Goal: Information Seeking & Learning: Learn about a topic

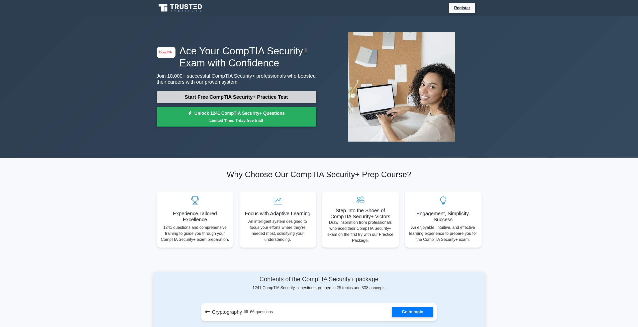
click at [282, 100] on link "Start Free CompTIA Security+ Practice Test" at bounding box center [236, 97] width 159 height 12
click at [251, 98] on link "Start Free CompTIA Security+ Practice Test" at bounding box center [236, 97] width 159 height 12
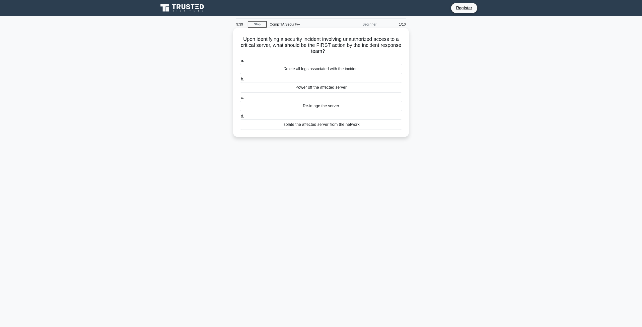
click at [325, 127] on div "Isolate the affected server from the network" at bounding box center [321, 124] width 162 height 11
click at [240, 118] on input "d. Isolate the affected server from the network" at bounding box center [240, 116] width 0 height 3
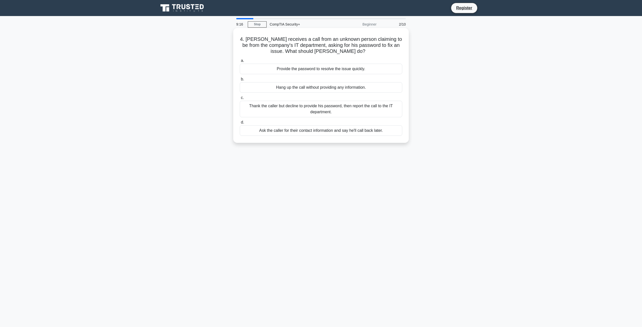
click at [330, 109] on div "Thank the caller but decline to provide his password, then report the call to t…" at bounding box center [321, 109] width 162 height 17
click at [240, 100] on input "c. Thank the caller but decline to provide his password, then report the call t…" at bounding box center [240, 97] width 0 height 3
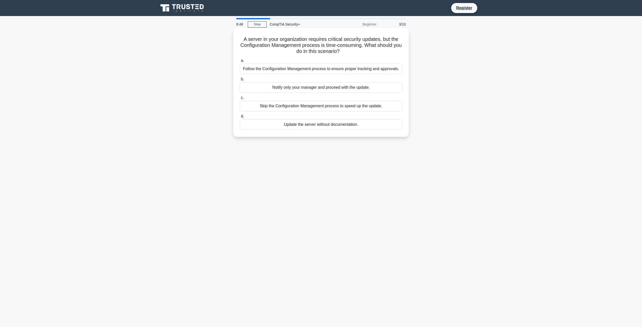
click at [337, 67] on div "Follow the Configuration Management process to ensure proper tracking and appro…" at bounding box center [321, 69] width 162 height 11
click at [240, 62] on input "a. Follow the Configuration Management process to ensure proper tracking and ap…" at bounding box center [240, 60] width 0 height 3
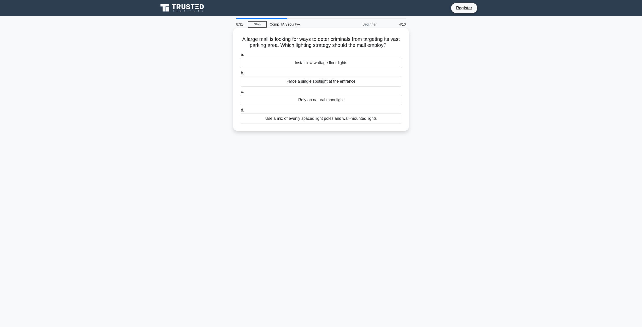
click at [326, 41] on h5 "A large mall is looking for ways to deter criminals from targeting its vast par…" at bounding box center [320, 42] width 163 height 13
click at [338, 41] on h5 "A large mall is looking for ways to deter criminals from targeting its vast par…" at bounding box center [320, 42] width 163 height 13
click at [344, 121] on div "Use a mix of evenly spaced light poles and wall-mounted lights" at bounding box center [321, 118] width 162 height 11
click at [240, 112] on input "d. Use a mix of evenly spaced light poles and wall-mounted lights" at bounding box center [240, 110] width 0 height 3
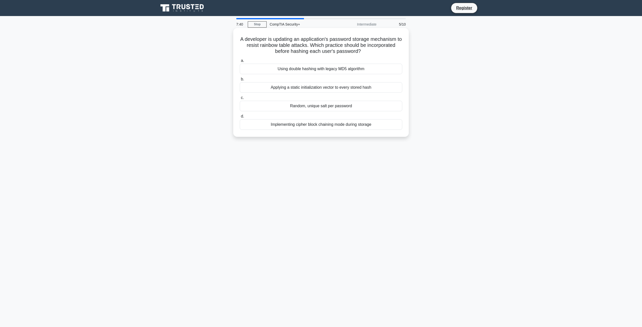
click at [368, 127] on div "Implementing cipher block chaining mode during storage" at bounding box center [321, 124] width 162 height 11
click at [240, 118] on input "d. Implementing cipher block chaining mode during storage" at bounding box center [240, 116] width 0 height 3
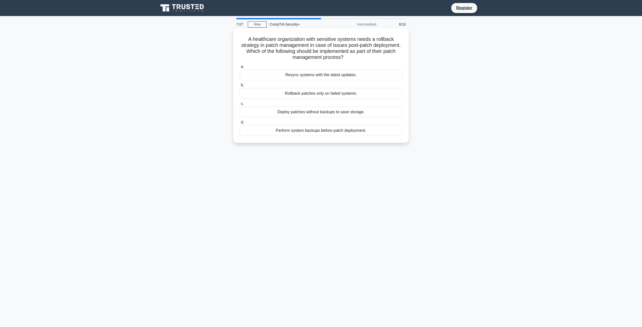
click at [342, 75] on div "Resync systems with the latest updates." at bounding box center [321, 75] width 162 height 11
click at [240, 68] on input "a. Resync systems with the latest updates." at bounding box center [240, 66] width 0 height 3
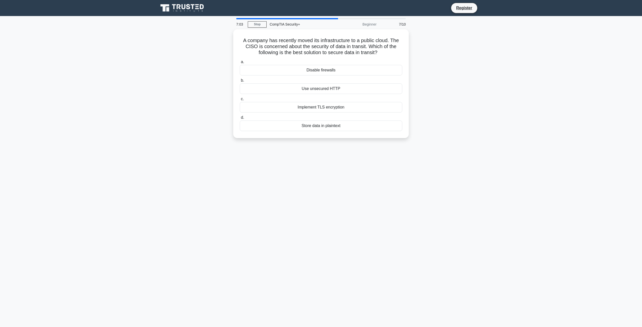
click at [321, 18] on main "7:03 Stop CompTIA Security+ Beginner 7/10 A company has recently moved its infr…" at bounding box center [321, 171] width 642 height 311
click at [350, 108] on div "Implement TLS encryption" at bounding box center [321, 106] width 162 height 11
click at [240, 100] on input "c. Implement TLS encryption" at bounding box center [240, 97] width 0 height 3
click at [341, 70] on div "Security awareness training policy" at bounding box center [321, 69] width 162 height 11
click at [240, 62] on input "a. Security awareness training policy" at bounding box center [240, 60] width 0 height 3
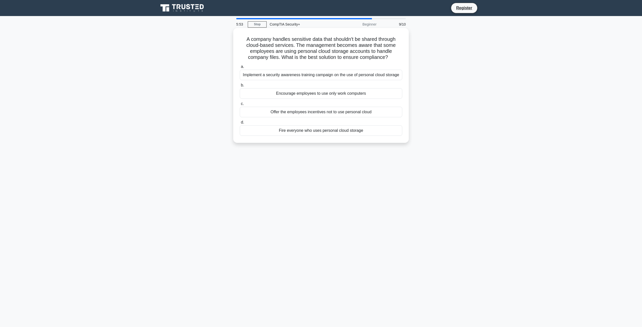
click at [326, 76] on div "Implement a security awareness training campaign on the use of personal cloud s…" at bounding box center [321, 75] width 162 height 11
click at [240, 68] on input "a. Implement a security awareness training campaign on the use of personal clou…" at bounding box center [240, 66] width 0 height 3
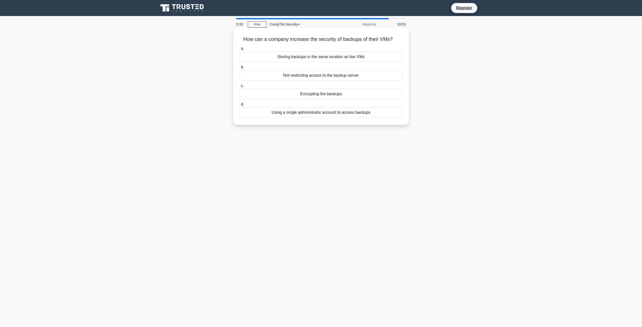
click at [356, 94] on div "Encrypting the backups" at bounding box center [321, 94] width 162 height 11
click at [240, 87] on input "c. Encrypting the backups" at bounding box center [240, 85] width 0 height 3
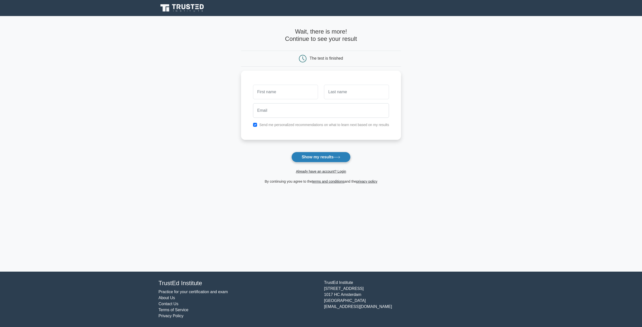
click at [331, 160] on button "Show my results" at bounding box center [320, 157] width 59 height 11
click at [284, 126] on div "Send me personalized recommendations on what to learn next based on my results" at bounding box center [321, 124] width 142 height 6
click at [284, 125] on label "Send me personalized recommendations on what to learn next based on my results" at bounding box center [324, 124] width 130 height 4
click at [266, 122] on label "Send me personalized recommendations on what to learn next based on my results" at bounding box center [324, 124] width 130 height 4
click at [254, 122] on input "checkbox" at bounding box center [255, 124] width 4 height 4
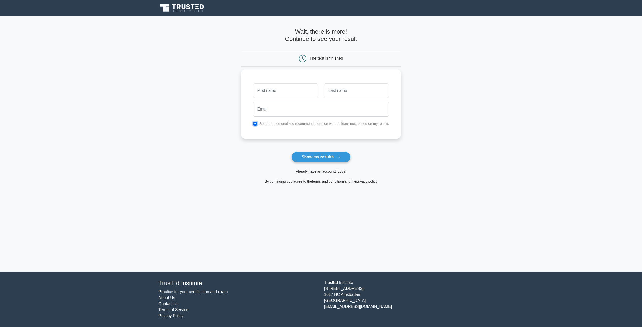
checkbox input "false"
click at [277, 92] on input "text" at bounding box center [285, 90] width 65 height 15
type input "dxfh"
click at [339, 95] on input "text" at bounding box center [356, 90] width 65 height 15
type input "dfghd"
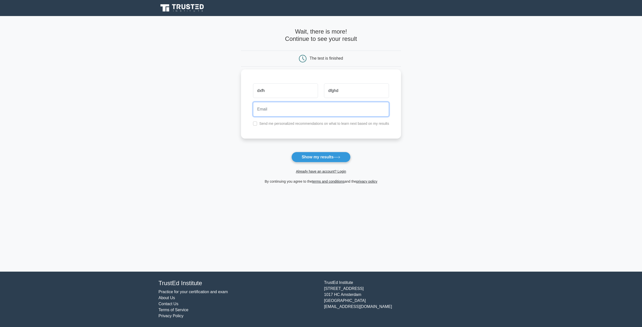
click at [303, 106] on input "email" at bounding box center [321, 109] width 136 height 15
type input "sfghdsfh@gmail.com"
click at [316, 160] on button "Show my results" at bounding box center [320, 157] width 59 height 11
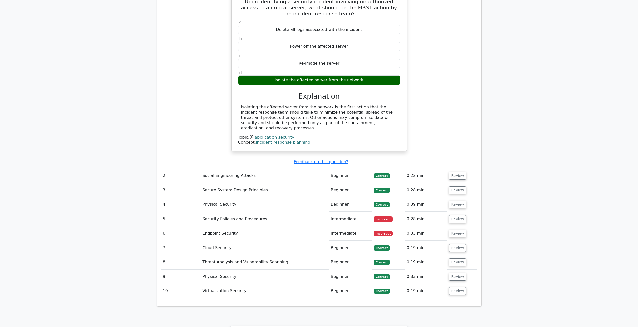
scroll to position [476, 0]
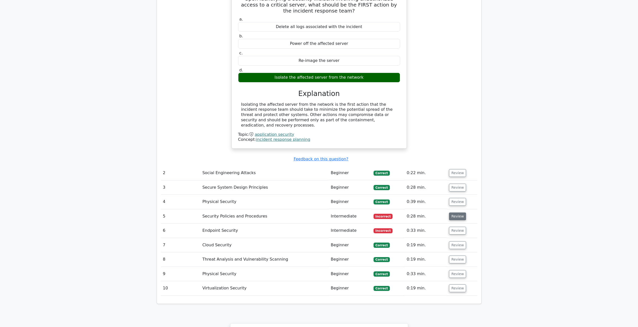
click at [458, 213] on button "Review" at bounding box center [457, 217] width 17 height 8
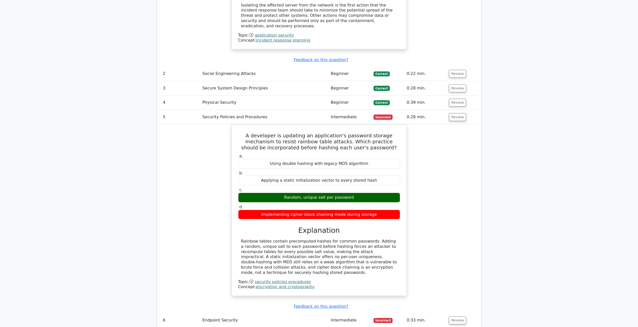
scroll to position [577, 0]
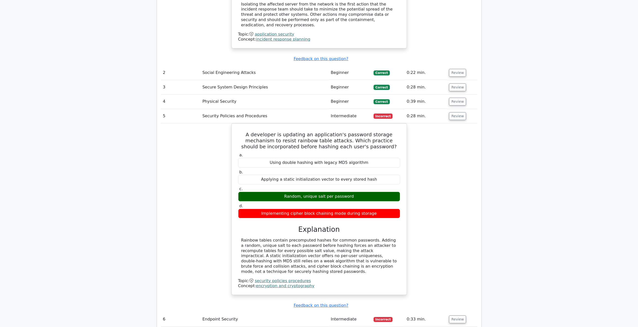
click at [429, 123] on div "A developer is updating an application's password storage mechanism to resist r…" at bounding box center [319, 212] width 316 height 178
click at [217, 312] on td "Endpoint Security" at bounding box center [264, 319] width 128 height 14
click at [455, 316] on button "Review" at bounding box center [457, 320] width 17 height 8
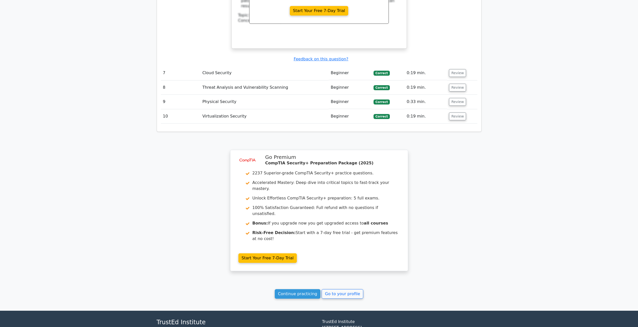
scroll to position [1053, 0]
click at [301, 289] on link "Continue practicing" at bounding box center [298, 294] width 46 height 10
